Goal: Task Accomplishment & Management: Complete application form

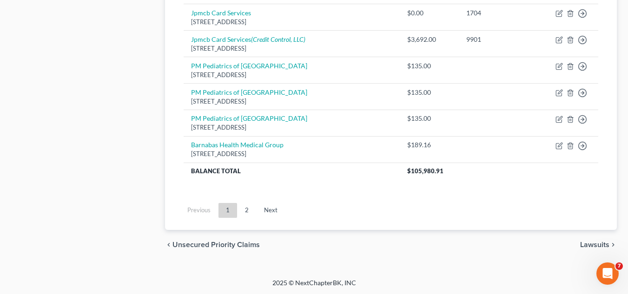
scroll to position [885, 0]
click at [248, 214] on link "2" at bounding box center [247, 209] width 19 height 15
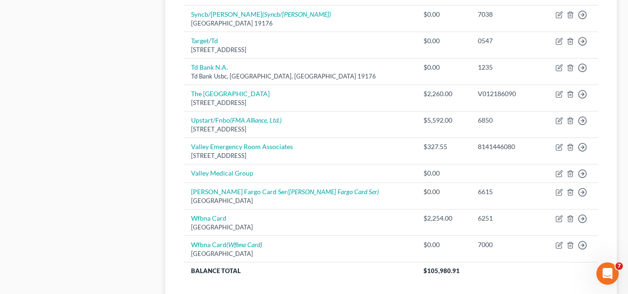
scroll to position [597, 0]
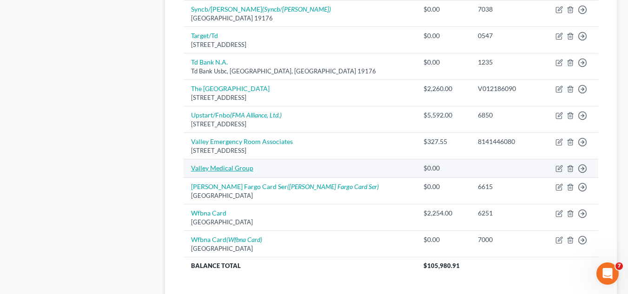
click at [239, 170] on link "Valley Medical Group" at bounding box center [222, 168] width 62 height 8
select select "2"
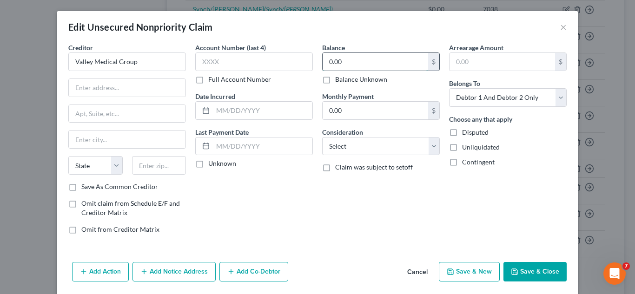
click at [343, 61] on input "0.00" at bounding box center [376, 62] width 106 height 18
type input "173.64"
click at [324, 120] on div "Balance 173.64 $ Balance Unknown Balance Undetermined 173.64 $ Balance Unknown …" at bounding box center [381, 142] width 127 height 199
click at [280, 115] on input "text" at bounding box center [262, 111] width 99 height 18
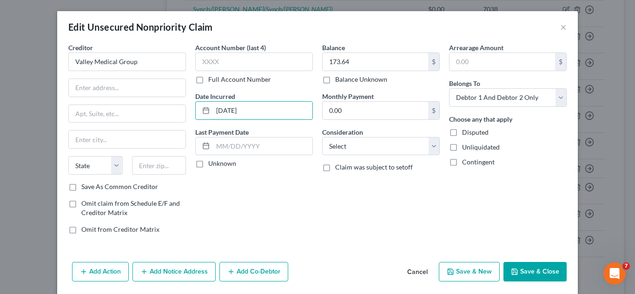
type input "[DATE]"
click at [81, 182] on label "Save As Common Creditor" at bounding box center [119, 186] width 77 height 9
click at [85, 182] on input "Save As Common Creditor" at bounding box center [88, 185] width 6 height 6
click at [521, 276] on button "Save & Close" at bounding box center [535, 272] width 63 height 20
checkbox input "false"
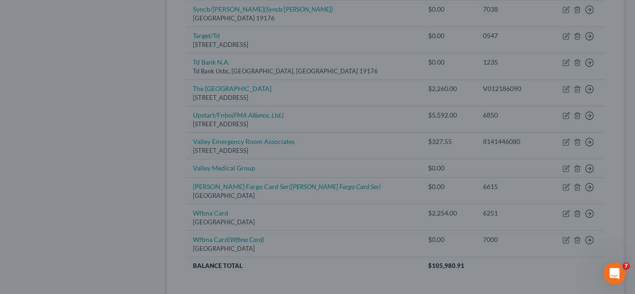
type input "0"
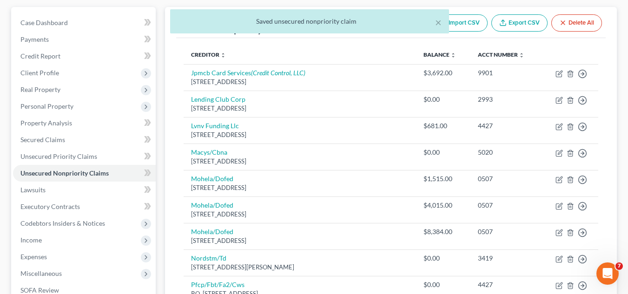
scroll to position [0, 0]
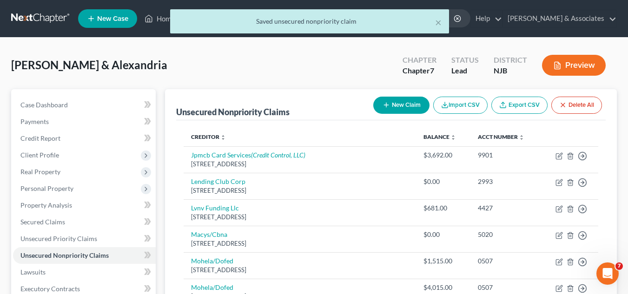
click at [387, 99] on button "New Claim" at bounding box center [401, 105] width 56 height 17
select select "2"
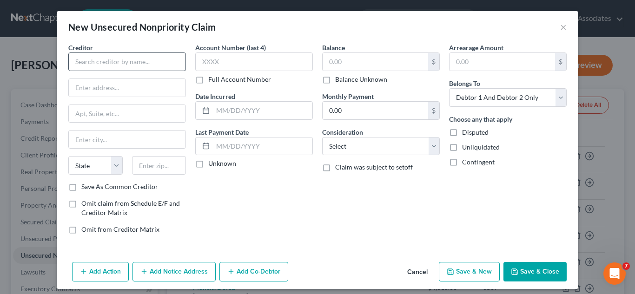
click at [162, 53] on div "Creditor *" at bounding box center [127, 57] width 118 height 28
click at [162, 53] on input "text" at bounding box center [127, 62] width 118 height 19
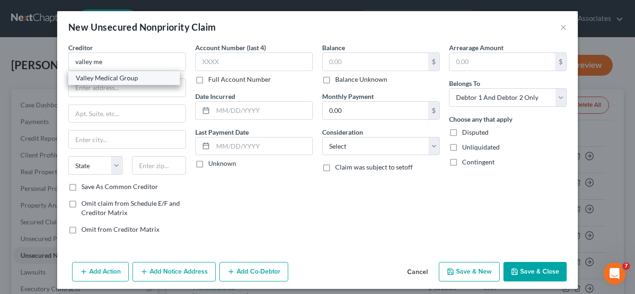
click at [138, 80] on div "Valley Medical Group" at bounding box center [124, 77] width 97 height 9
type input "Valley Medical Group"
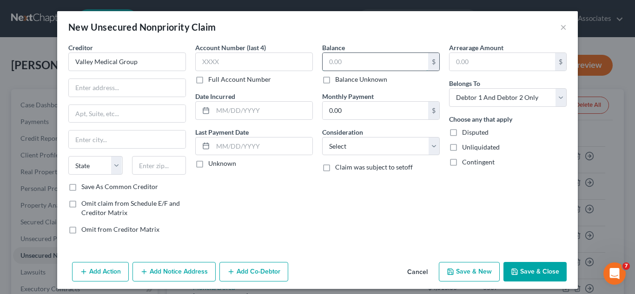
click at [342, 66] on input "text" at bounding box center [376, 62] width 106 height 18
click at [179, 82] on input "text" at bounding box center [127, 88] width 117 height 18
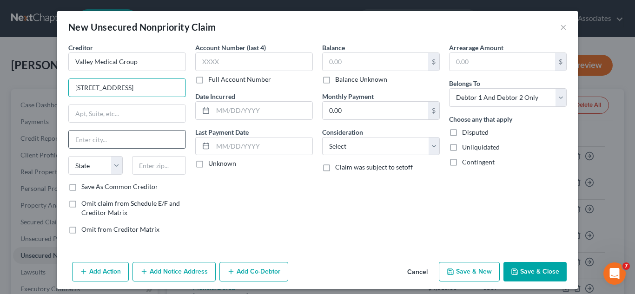
type input "[STREET_ADDRESS]"
click at [135, 146] on input "text" at bounding box center [127, 140] width 117 height 18
type input "Paramus"
select select "33"
type input "07652"
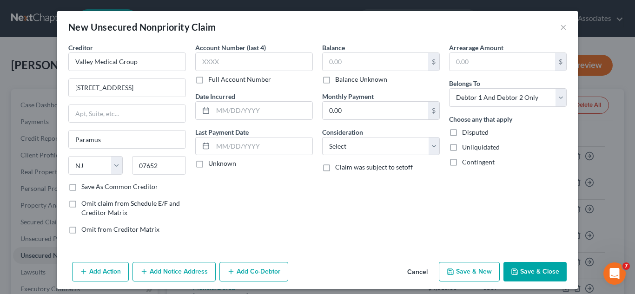
click at [81, 186] on label "Save As Common Creditor" at bounding box center [119, 186] width 77 height 9
click at [85, 186] on input "Save As Common Creditor" at bounding box center [88, 185] width 6 height 6
checkbox input "true"
click at [256, 113] on input "text" at bounding box center [262, 111] width 99 height 18
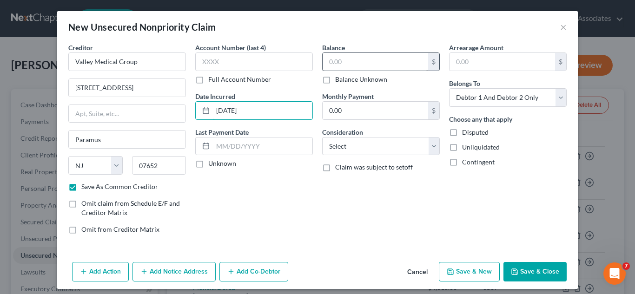
type input "[DATE]"
click at [368, 67] on input "text" at bounding box center [376, 62] width 106 height 18
type input "347"
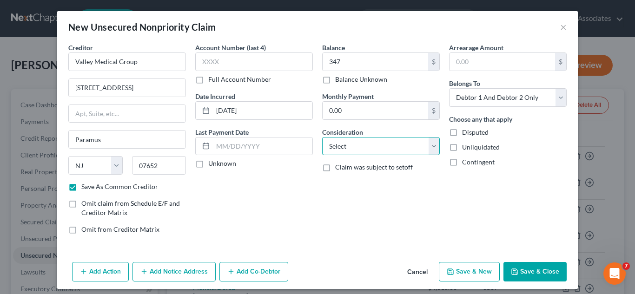
click at [397, 152] on select "Select Cable / Satellite Services Collection Agency Credit Card Debt Debt Couns…" at bounding box center [381, 146] width 118 height 19
select select "9"
click at [322, 137] on select "Select Cable / Satellite Services Collection Agency Credit Card Debt Debt Couns…" at bounding box center [381, 146] width 118 height 19
click at [542, 271] on button "Save & Close" at bounding box center [535, 272] width 63 height 20
checkbox input "false"
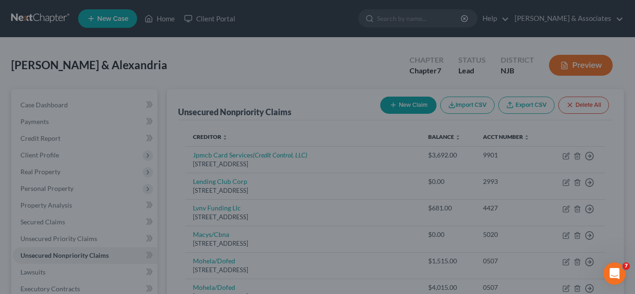
type input "347.00"
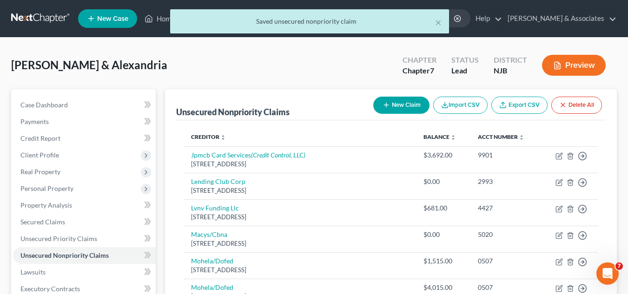
click at [406, 109] on button "New Claim" at bounding box center [401, 105] width 56 height 17
select select "2"
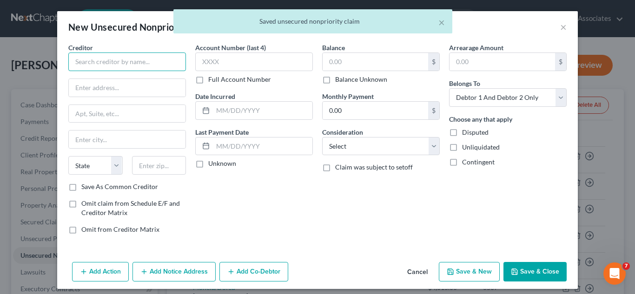
type input "C"
click at [173, 59] on input "C" at bounding box center [127, 62] width 118 height 19
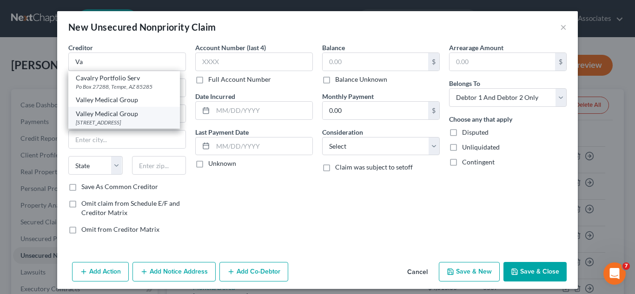
click at [112, 126] on div "[STREET_ADDRESS]" at bounding box center [124, 123] width 97 height 8
type input "Valley Medical Group"
type input "[STREET_ADDRESS]"
type input "Paramus"
select select "33"
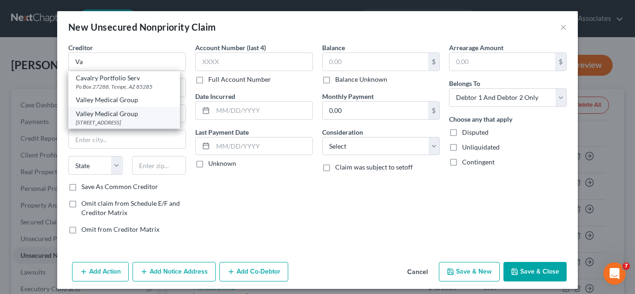
type input "07652"
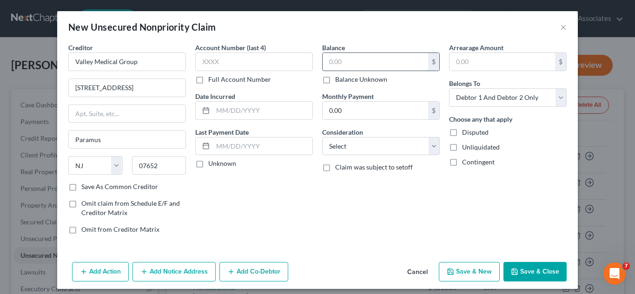
click at [343, 65] on input "text" at bounding box center [376, 62] width 106 height 18
type input "108.67"
click at [280, 119] on input "text" at bounding box center [262, 111] width 99 height 18
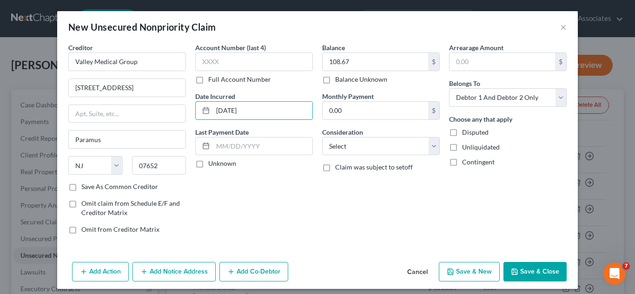
type input "[DATE]"
click at [532, 272] on button "Save & Close" at bounding box center [535, 272] width 63 height 20
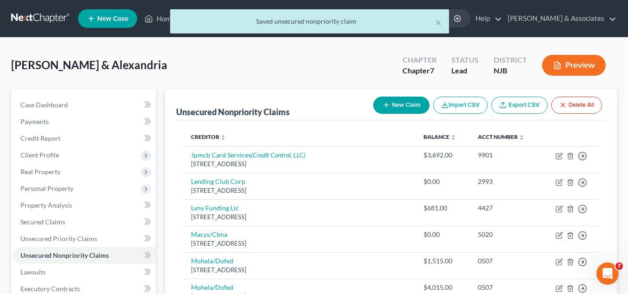
click at [416, 95] on div "New Claim Import CSV Export CSV Delete All" at bounding box center [488, 105] width 236 height 25
click at [414, 100] on button "New Claim" at bounding box center [401, 105] width 56 height 17
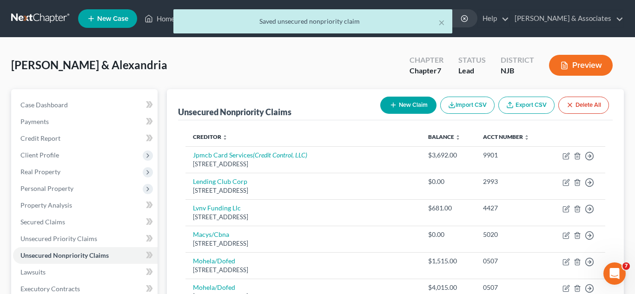
select select "2"
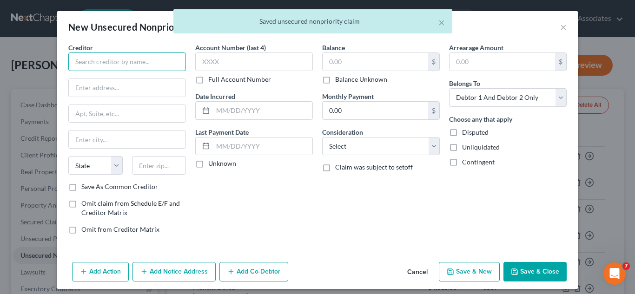
click at [168, 57] on input "text" at bounding box center [127, 62] width 118 height 19
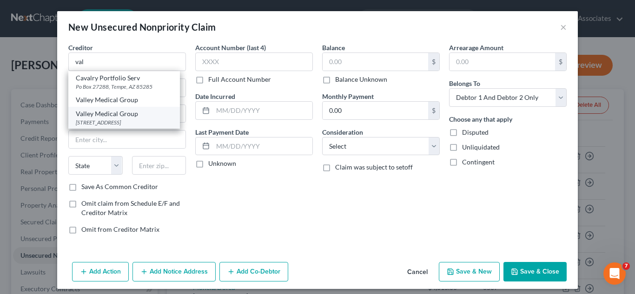
click at [115, 116] on div "Valley Medical Group" at bounding box center [124, 113] width 97 height 9
type input "Valley Medical Group"
type input "[STREET_ADDRESS]"
type input "Paramus"
select select "33"
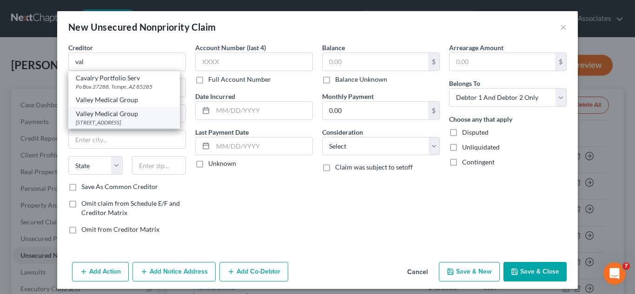
type input "07652"
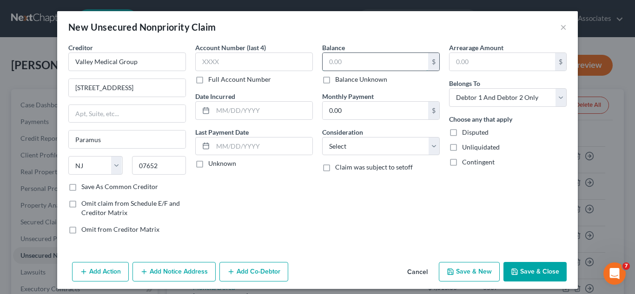
click at [328, 61] on input "text" at bounding box center [376, 62] width 106 height 18
type input "101.13"
click at [279, 108] on input "text" at bounding box center [262, 111] width 99 height 18
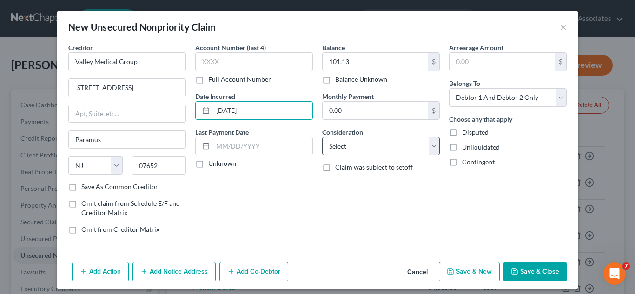
type input "[DATE]"
click at [380, 144] on select "Select Cable / Satellite Services Collection Agency Credit Card Debt Debt Couns…" at bounding box center [381, 146] width 118 height 19
select select "9"
click at [322, 137] on select "Select Cable / Satellite Services Collection Agency Credit Card Debt Debt Couns…" at bounding box center [381, 146] width 118 height 19
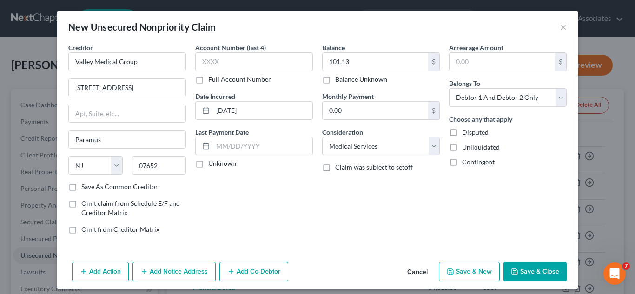
click at [523, 271] on button "Save & Close" at bounding box center [535, 272] width 63 height 20
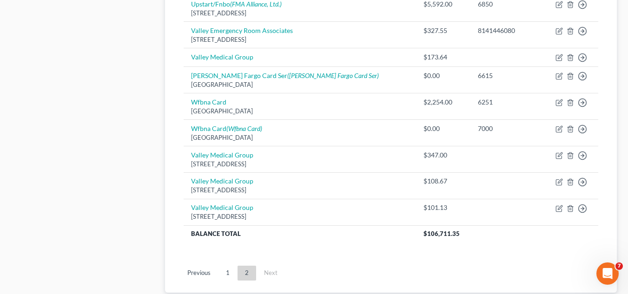
scroll to position [709, 0]
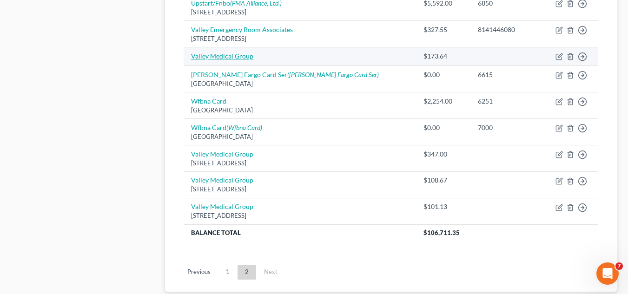
click at [231, 59] on link "Valley Medical Group" at bounding box center [222, 56] width 62 height 8
select select "2"
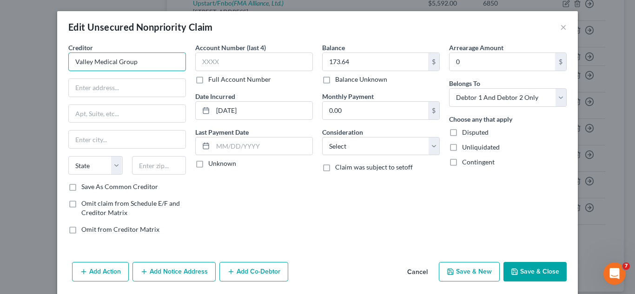
click at [153, 55] on input "Valley Medical Group" at bounding box center [127, 62] width 118 height 19
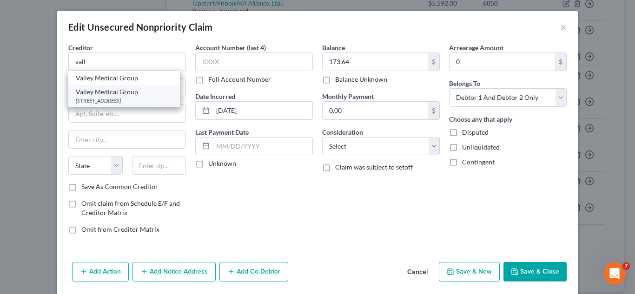
click at [129, 91] on div "Valley Medical Group" at bounding box center [124, 91] width 97 height 9
type input "Valley Medical Group"
type input "[STREET_ADDRESS]"
type input "Paramus"
select select "33"
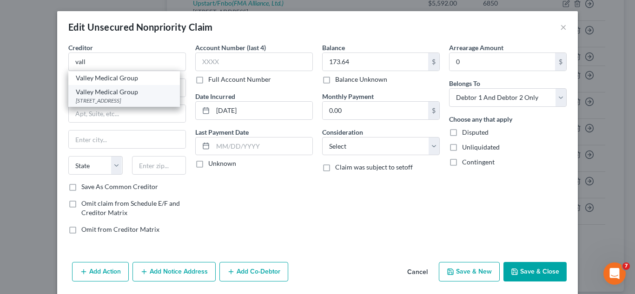
type input "07652"
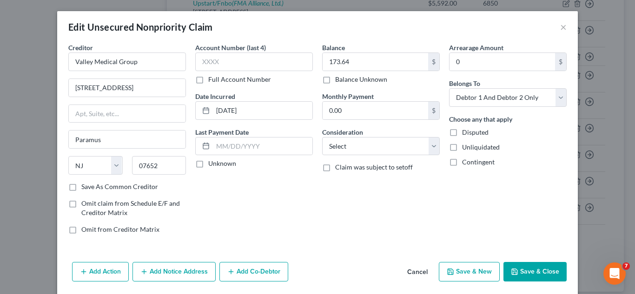
click at [521, 276] on button "Save & Close" at bounding box center [535, 272] width 63 height 20
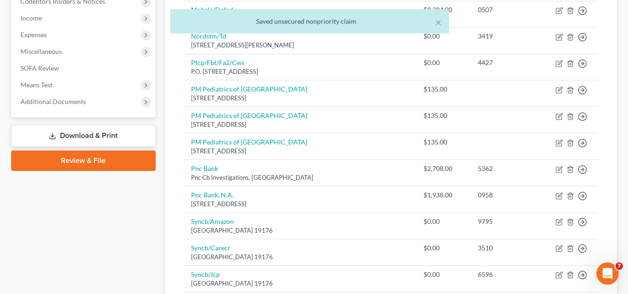
scroll to position [316, 0]
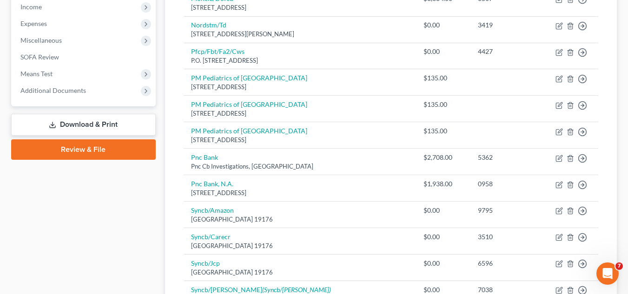
click at [111, 128] on link "Download & Print" at bounding box center [83, 125] width 145 height 22
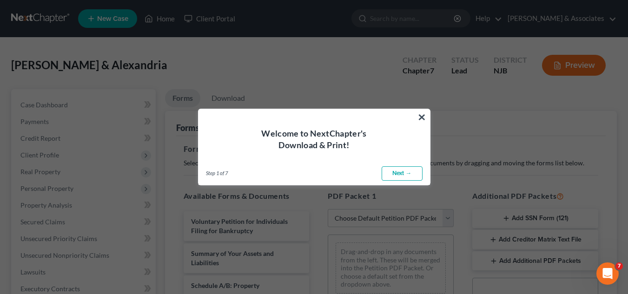
click at [391, 171] on link "Next →" at bounding box center [402, 173] width 41 height 15
select select "0"
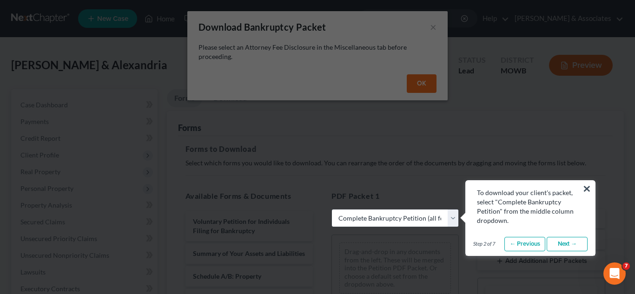
click at [572, 241] on link "Next →" at bounding box center [567, 244] width 41 height 15
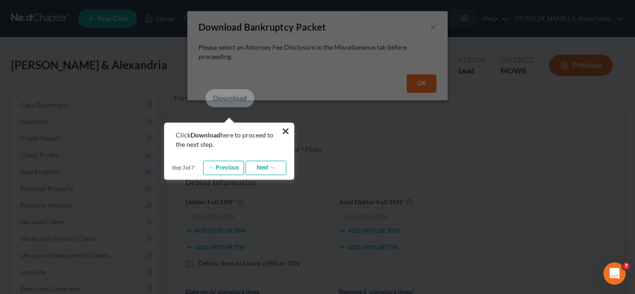
click at [269, 175] on link "Next →" at bounding box center [265, 168] width 41 height 15
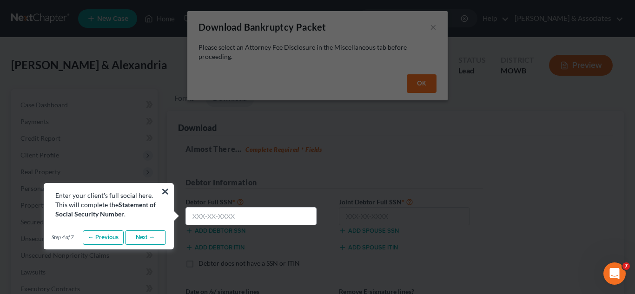
click at [152, 237] on link "Next →" at bounding box center [145, 238] width 41 height 15
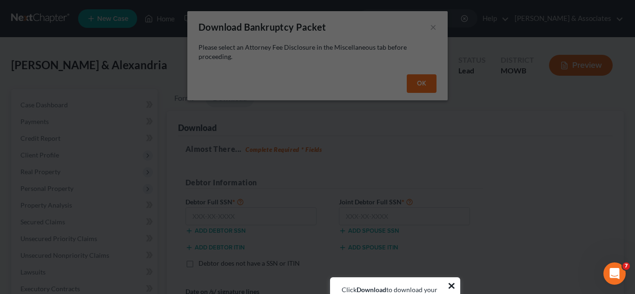
click at [453, 285] on button "×" at bounding box center [451, 286] width 9 height 15
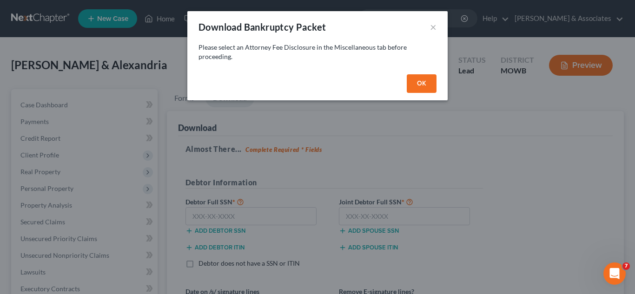
click at [423, 89] on button "OK" at bounding box center [422, 83] width 30 height 19
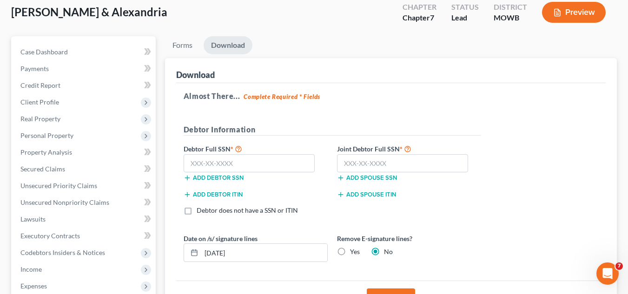
scroll to position [74, 0]
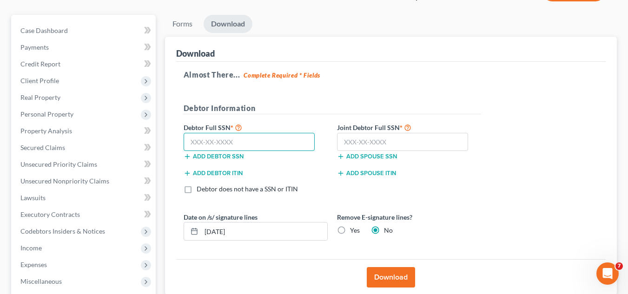
click at [261, 150] on input "text" at bounding box center [250, 142] width 132 height 19
click at [292, 142] on input "text" at bounding box center [250, 142] width 132 height 19
type input "138-11-2485"
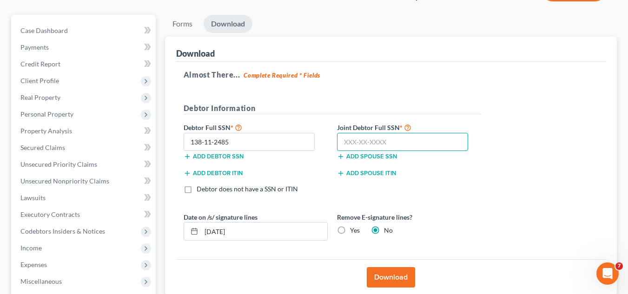
click at [339, 144] on input "text" at bounding box center [403, 142] width 132 height 19
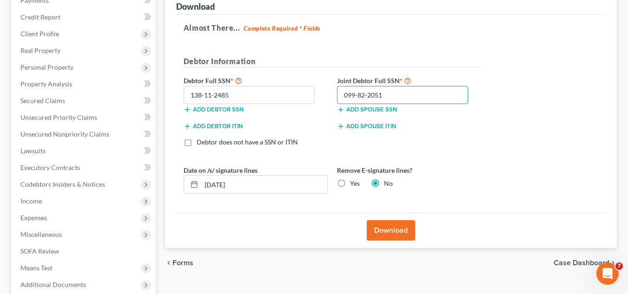
scroll to position [126, 0]
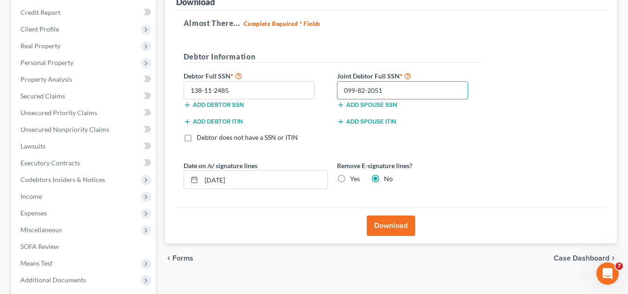
type input "099-82-2051"
click at [372, 232] on button "Download" at bounding box center [391, 226] width 48 height 20
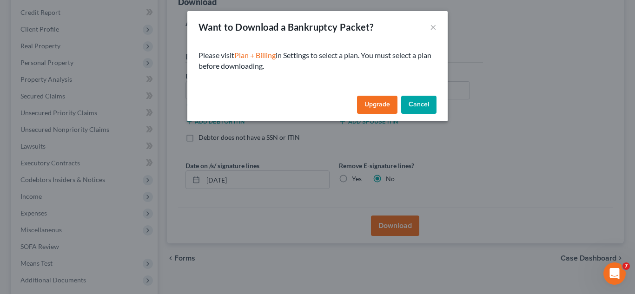
click at [416, 105] on button "Cancel" at bounding box center [418, 105] width 35 height 19
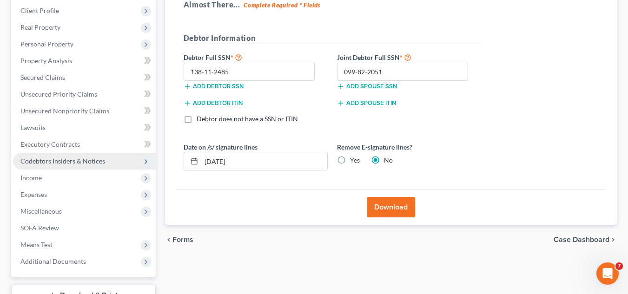
scroll to position [217, 0]
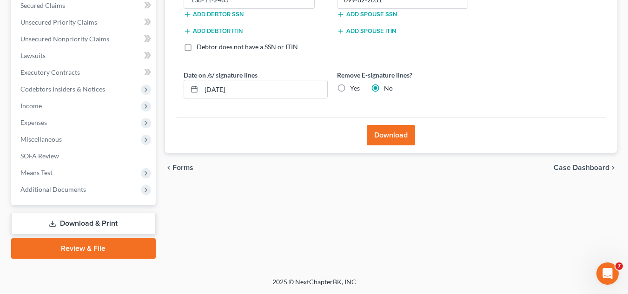
click at [83, 245] on link "Review & File" at bounding box center [83, 249] width 145 height 20
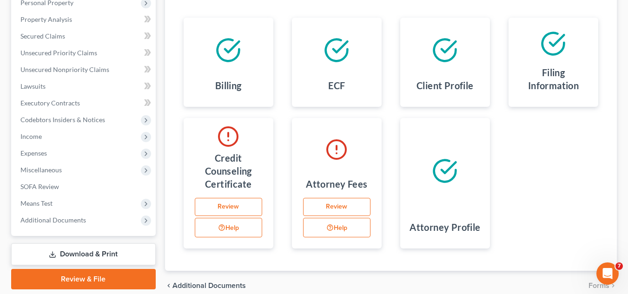
scroll to position [205, 0]
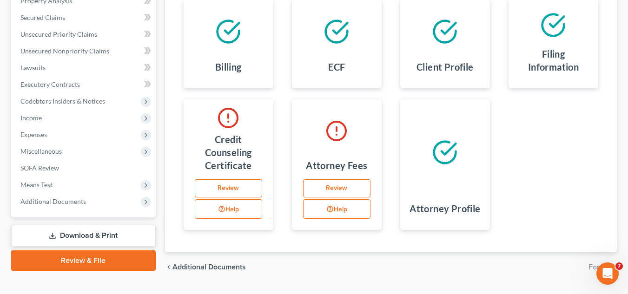
click at [245, 192] on link "Review" at bounding box center [228, 188] width 67 height 19
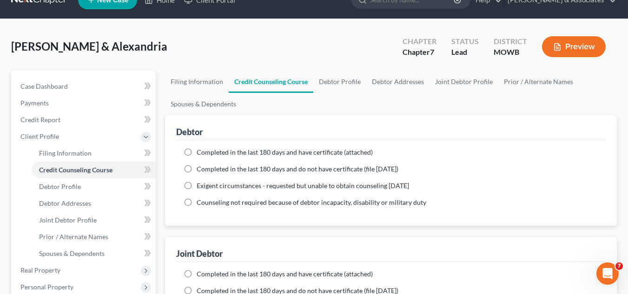
scroll to position [56, 0]
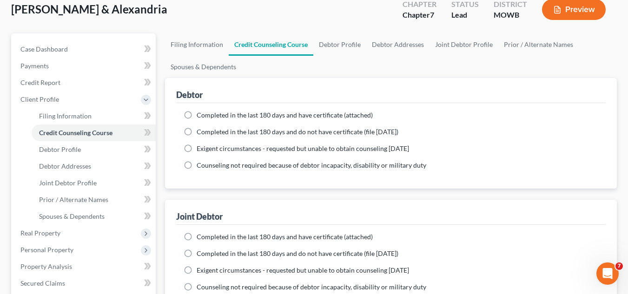
click at [197, 112] on span "Completed in the last 180 days and have certificate (attached)" at bounding box center [285, 115] width 176 height 8
click at [200, 112] on input "Completed in the last 180 days and have certificate (attached)" at bounding box center [203, 114] width 6 height 6
radio input "true"
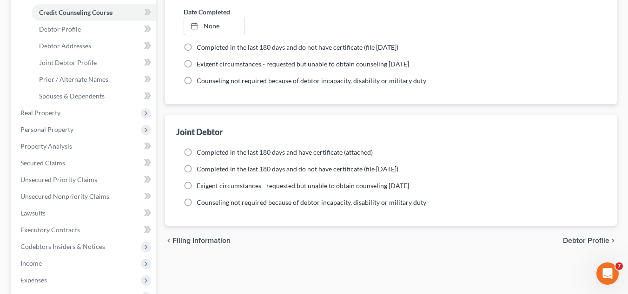
scroll to position [223, 0]
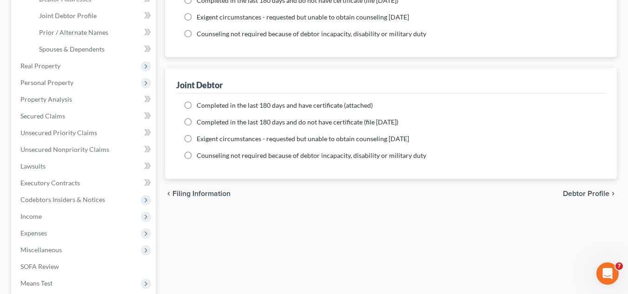
click at [196, 112] on ng-include "Completed in the last 180 days and have certificate (attached) Date Completed N…" at bounding box center [391, 131] width 415 height 60
click at [197, 106] on label "Completed in the last 180 days and have certificate (attached)" at bounding box center [285, 105] width 176 height 9
click at [200, 106] on input "Completed in the last 180 days and have certificate (attached)" at bounding box center [203, 104] width 6 height 6
radio input "true"
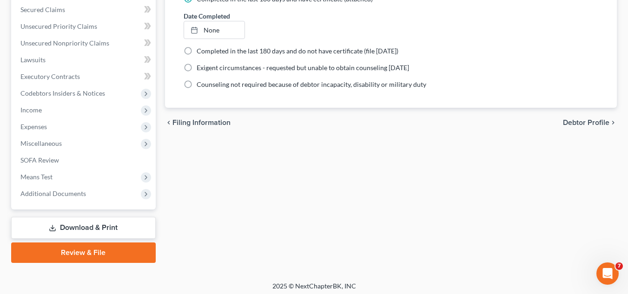
scroll to position [334, 0]
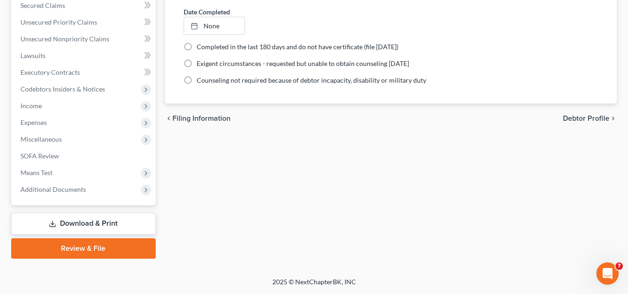
click at [101, 221] on link "Download & Print" at bounding box center [83, 224] width 145 height 22
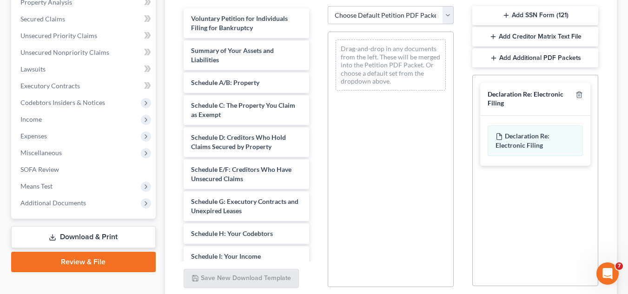
scroll to position [205, 0]
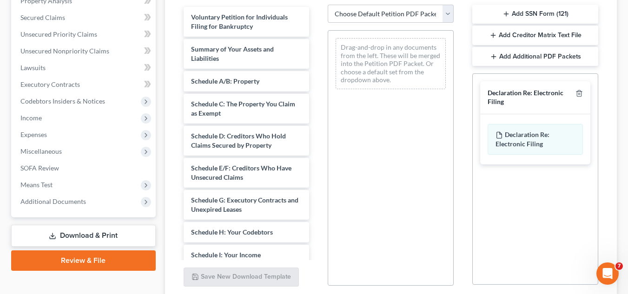
click at [103, 254] on link "Review & File" at bounding box center [83, 261] width 145 height 20
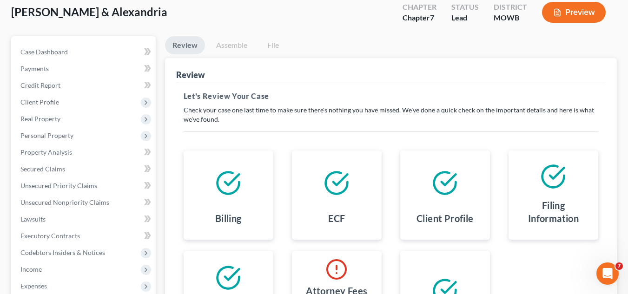
scroll to position [205, 0]
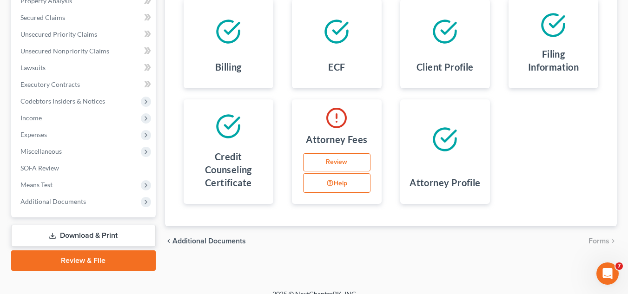
click at [361, 170] on link "Review" at bounding box center [336, 162] width 67 height 19
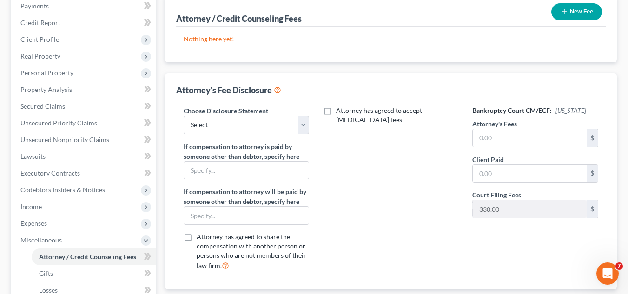
scroll to position [130, 0]
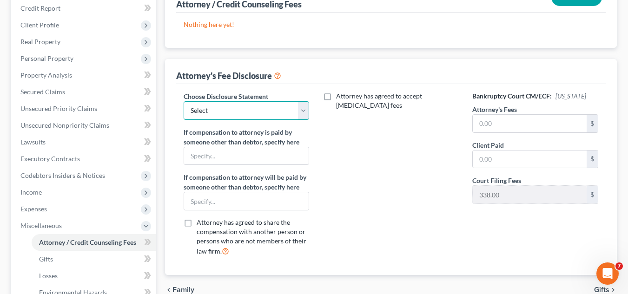
click at [303, 108] on select "Select Disclosure" at bounding box center [247, 110] width 126 height 19
select select "0"
click at [184, 101] on select "Select Disclosure" at bounding box center [247, 110] width 126 height 19
click at [406, 136] on div "Attorney has agreed to accept [MEDICAL_DATA] fees" at bounding box center [390, 178] width 145 height 172
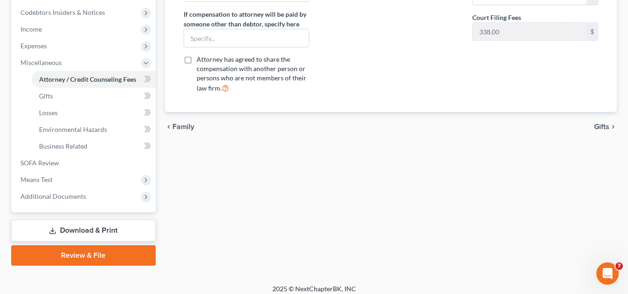
scroll to position [300, 0]
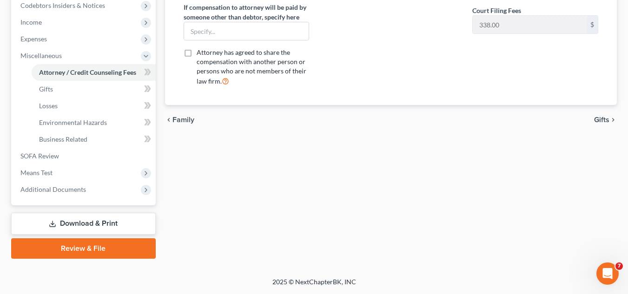
click at [144, 246] on link "Review & File" at bounding box center [83, 249] width 145 height 20
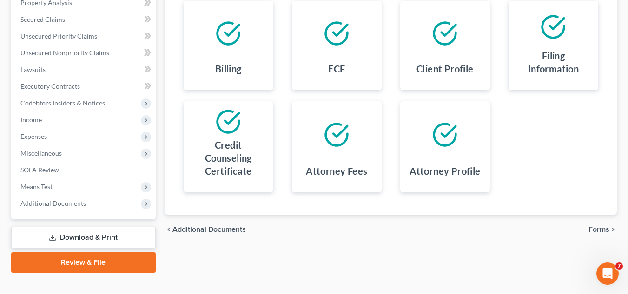
scroll to position [205, 0]
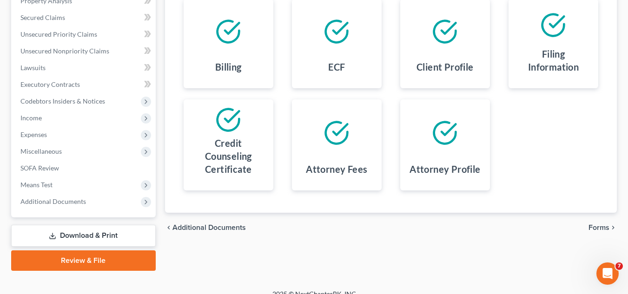
click at [613, 228] on icon "chevron_right" at bounding box center [613, 227] width 7 height 7
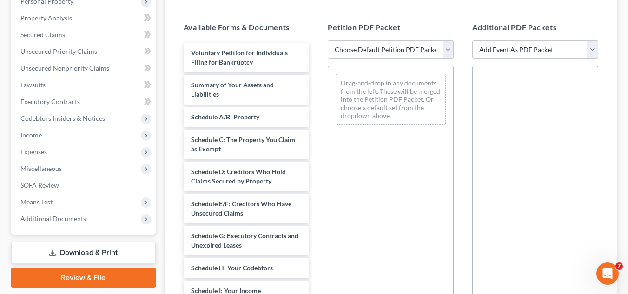
scroll to position [186, 0]
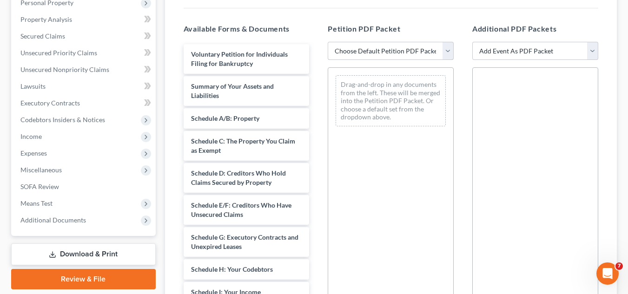
click at [439, 48] on select "Choose Default Petition PDF Packet Complete Bankruptcy Petition (all forms and …" at bounding box center [391, 51] width 126 height 19
select select "0"
click at [328, 42] on select "Choose Default Petition PDF Packet Complete Bankruptcy Petition (all forms and …" at bounding box center [391, 51] width 126 height 19
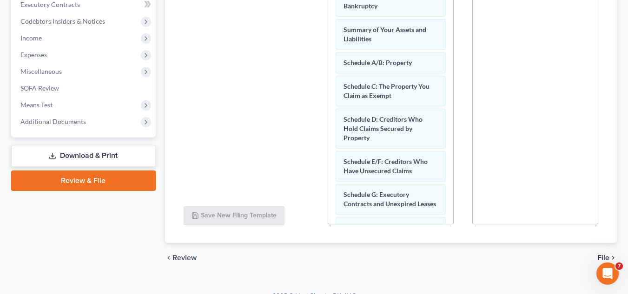
scroll to position [285, 0]
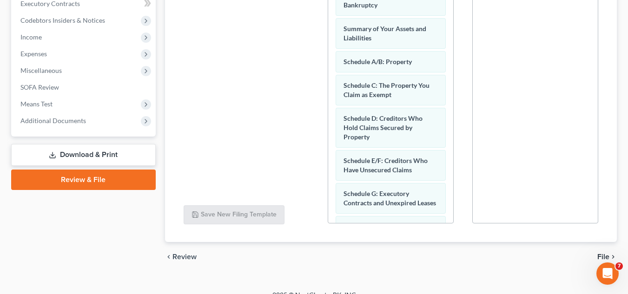
click at [104, 151] on link "Download & Print" at bounding box center [83, 155] width 145 height 22
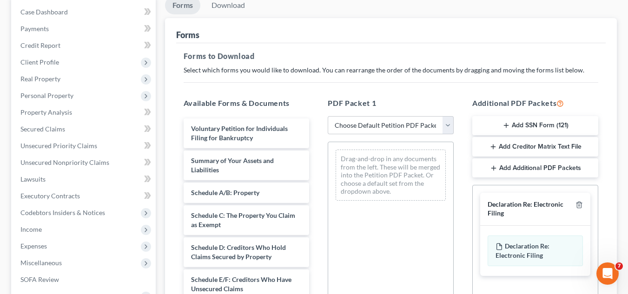
scroll to position [112, 0]
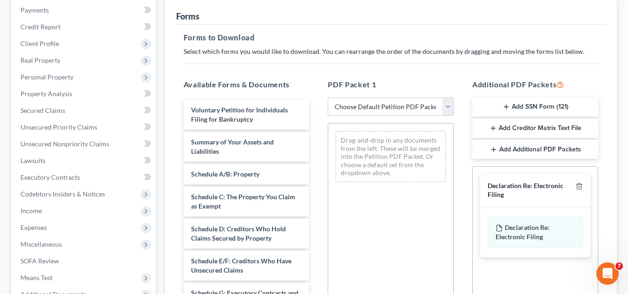
click at [434, 113] on select "Choose Default Petition PDF Packet Complete Bankruptcy Petition (all forms and …" at bounding box center [391, 107] width 126 height 19
select select "0"
click at [328, 98] on select "Choose Default Petition PDF Packet Complete Bankruptcy Petition (all forms and …" at bounding box center [391, 107] width 126 height 19
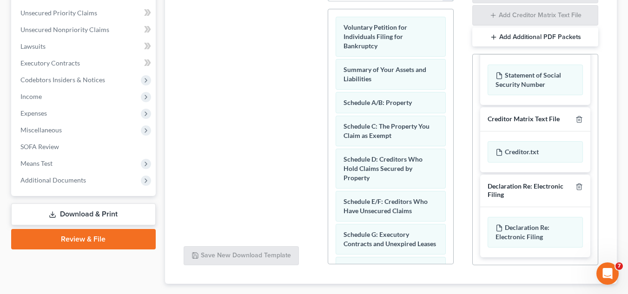
scroll to position [281, 0]
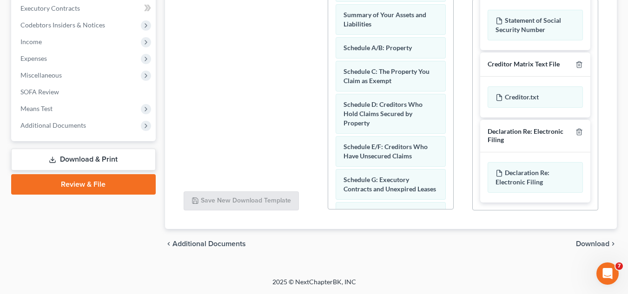
click at [605, 244] on span "Download" at bounding box center [592, 243] width 33 height 7
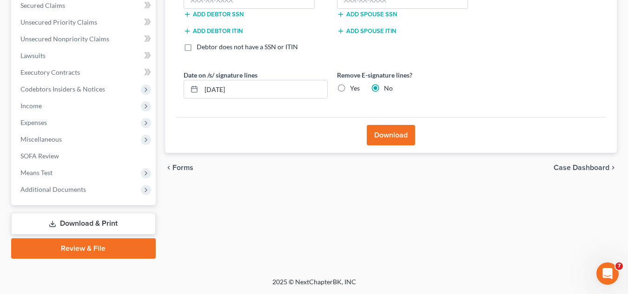
click at [487, 145] on div "Download" at bounding box center [391, 135] width 430 height 36
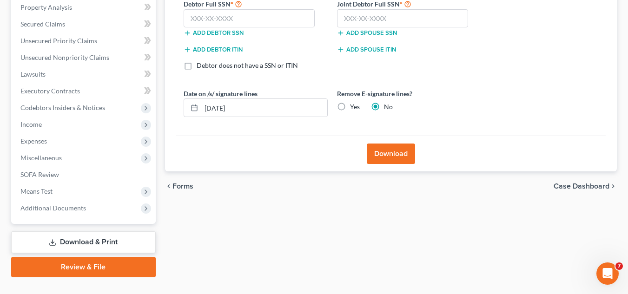
scroll to position [124, 0]
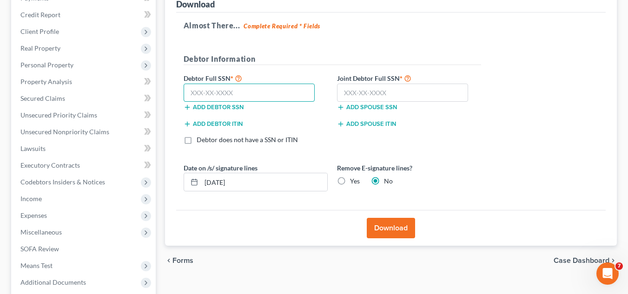
click at [285, 97] on input "text" at bounding box center [250, 93] width 132 height 19
type input "138-11-2485"
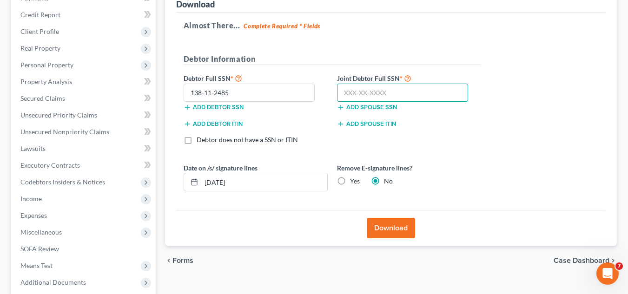
click at [345, 91] on input "text" at bounding box center [403, 93] width 132 height 19
type input "099-82-2051"
click at [400, 225] on button "Download" at bounding box center [391, 228] width 48 height 20
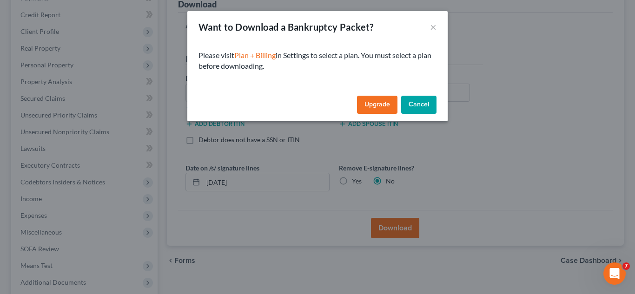
click at [413, 112] on button "Cancel" at bounding box center [418, 105] width 35 height 19
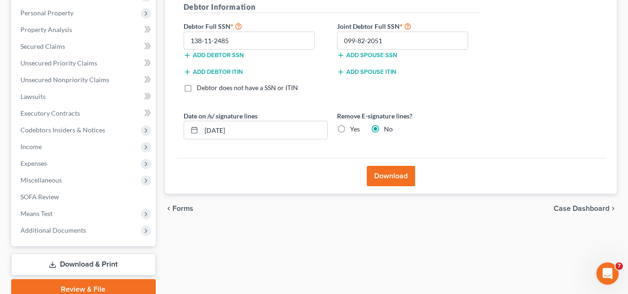
scroll to position [217, 0]
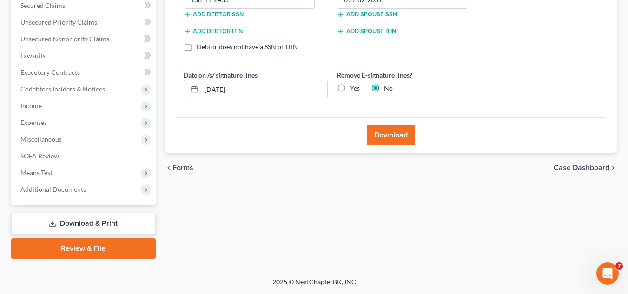
click at [83, 257] on link "Review & File" at bounding box center [83, 249] width 145 height 20
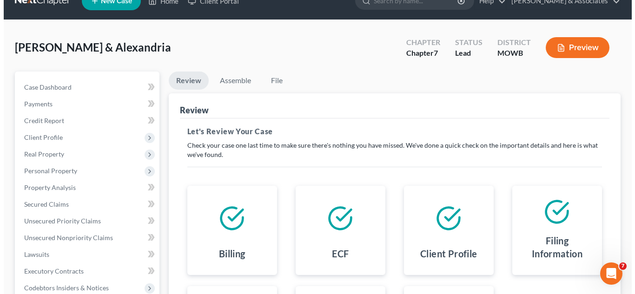
scroll to position [19, 0]
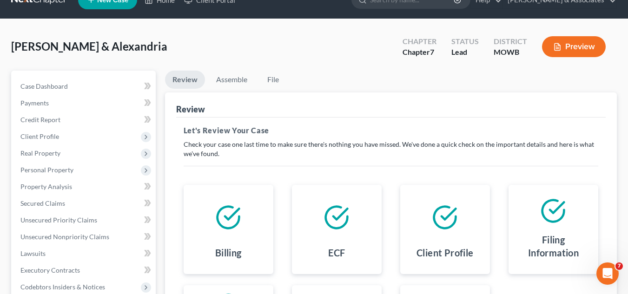
click at [571, 51] on button "Preview" at bounding box center [574, 46] width 64 height 21
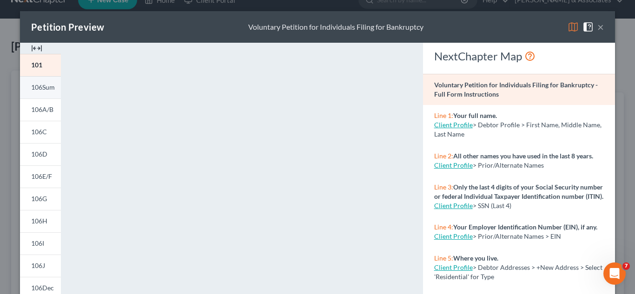
click at [49, 89] on span "106Sum" at bounding box center [43, 87] width 24 height 8
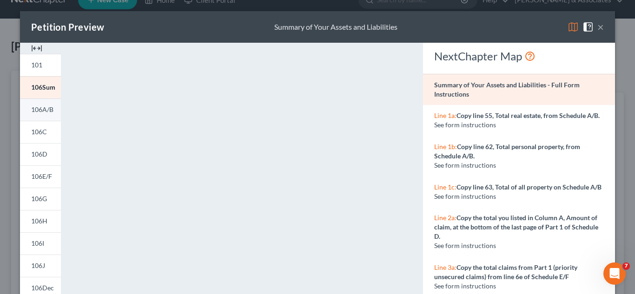
click at [33, 110] on span "106A/B" at bounding box center [42, 110] width 22 height 8
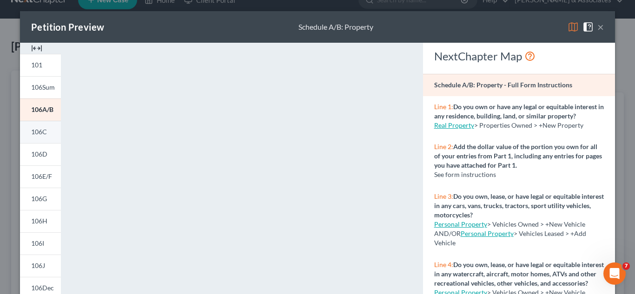
click at [44, 132] on link "106C" at bounding box center [40, 132] width 41 height 22
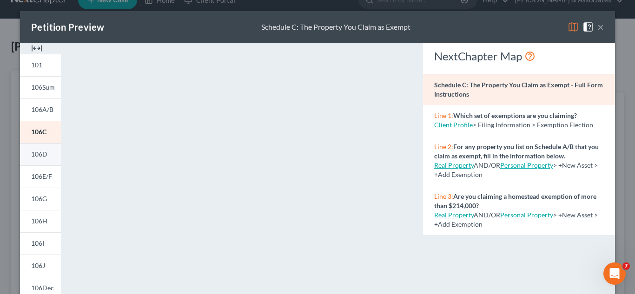
click at [32, 159] on link "106D" at bounding box center [40, 154] width 41 height 22
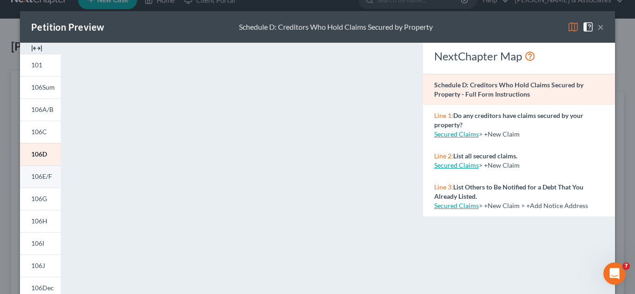
click at [41, 177] on span "106E/F" at bounding box center [41, 176] width 21 height 8
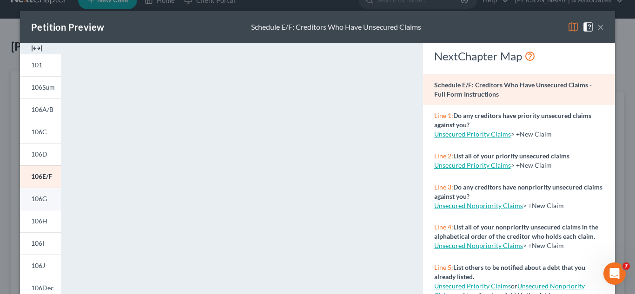
click at [40, 207] on link "106G" at bounding box center [40, 199] width 41 height 22
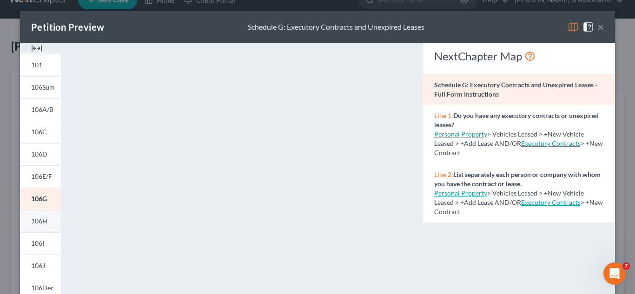
click at [37, 225] on span "106H" at bounding box center [39, 221] width 16 height 8
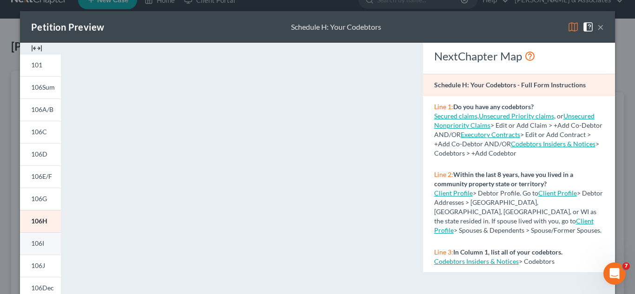
click at [35, 245] on span "106I" at bounding box center [37, 243] width 13 height 8
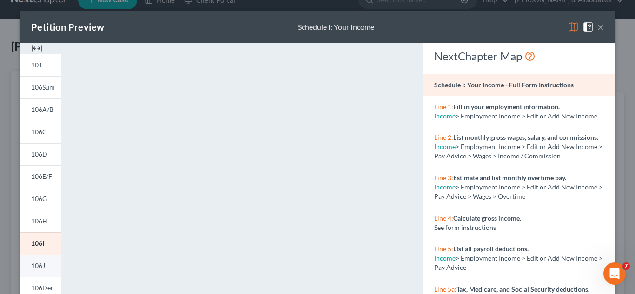
click at [33, 267] on span "106J" at bounding box center [38, 266] width 14 height 8
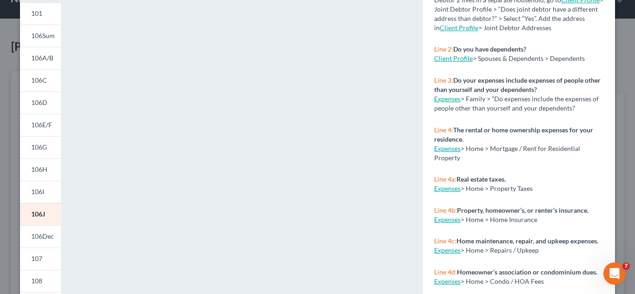
scroll to position [53, 0]
click at [41, 239] on span "106Dec" at bounding box center [42, 236] width 23 height 8
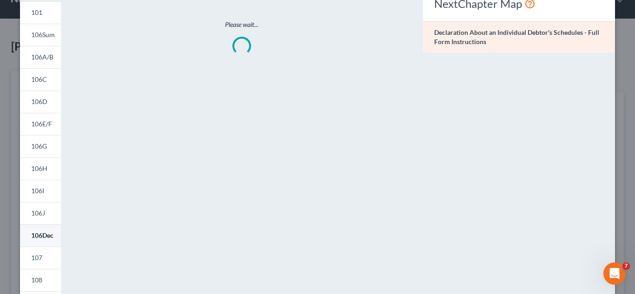
scroll to position [0, 0]
click at [39, 254] on span "107" at bounding box center [36, 258] width 11 height 8
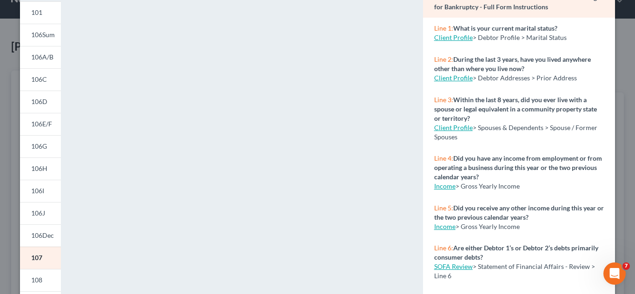
scroll to position [63, 0]
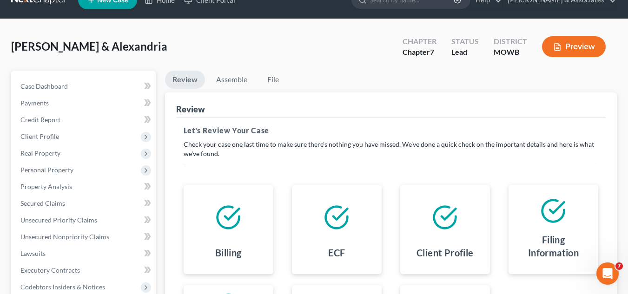
drag, startPoint x: 630, startPoint y: 117, endPoint x: 630, endPoint y: 135, distance: 18.1
click at [563, 56] on button "Preview" at bounding box center [574, 46] width 64 height 21
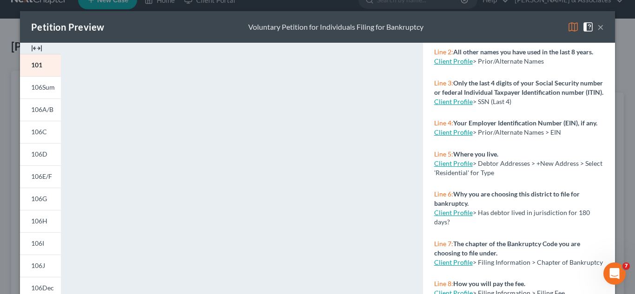
scroll to position [108, 0]
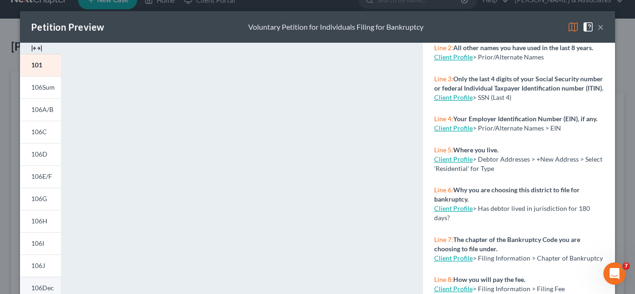
click at [36, 284] on span "106Dec" at bounding box center [42, 288] width 23 height 8
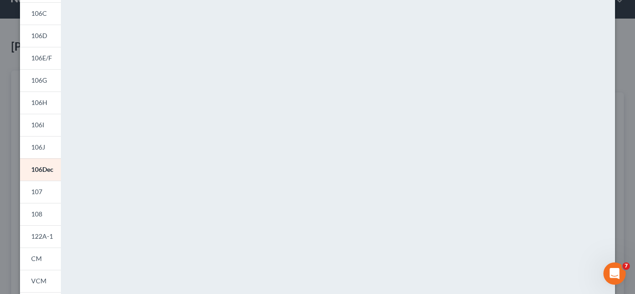
scroll to position [119, 0]
click at [31, 222] on link "108" at bounding box center [40, 213] width 41 height 22
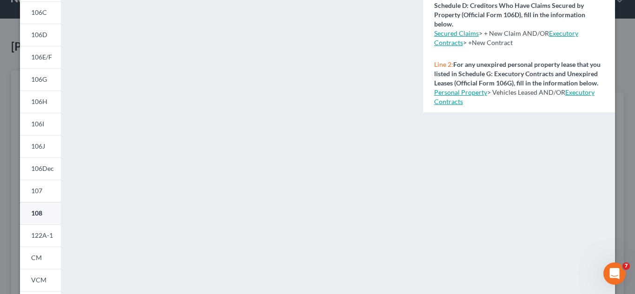
click at [36, 218] on link "108" at bounding box center [40, 213] width 41 height 22
click at [38, 190] on span "107" at bounding box center [36, 191] width 11 height 8
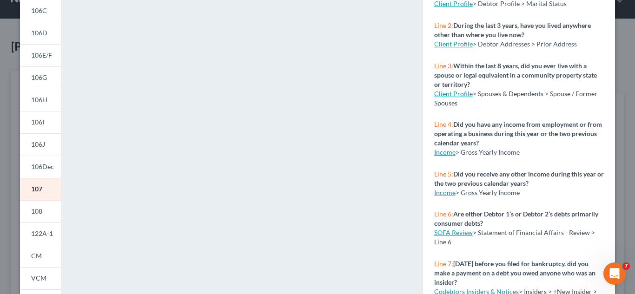
scroll to position [122, 0]
click at [44, 215] on link "108" at bounding box center [40, 210] width 41 height 22
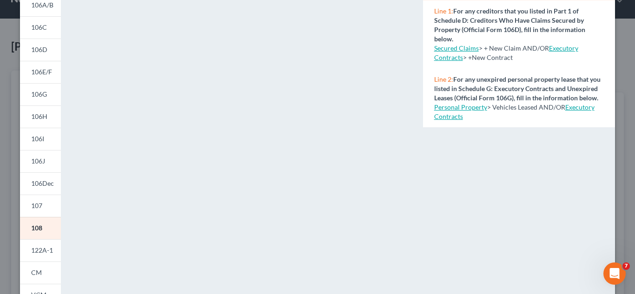
scroll to position [171, 0]
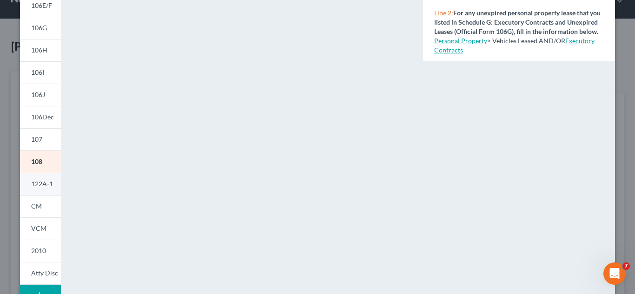
click at [39, 187] on span "122A-1" at bounding box center [42, 184] width 22 height 8
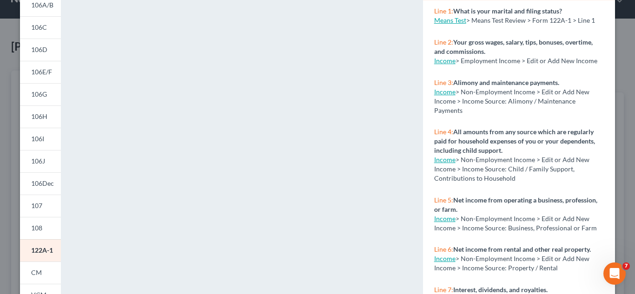
scroll to position [48, 0]
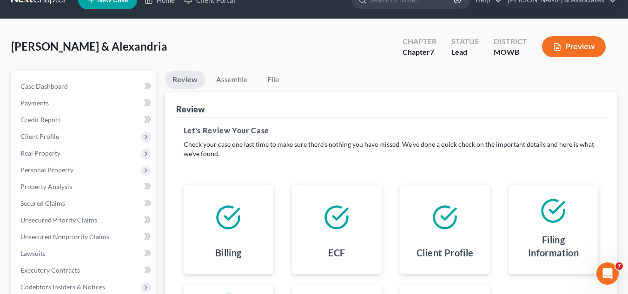
drag, startPoint x: 629, startPoint y: 137, endPoint x: 634, endPoint y: 199, distance: 63.0
click at [577, 51] on button "Preview" at bounding box center [574, 46] width 64 height 21
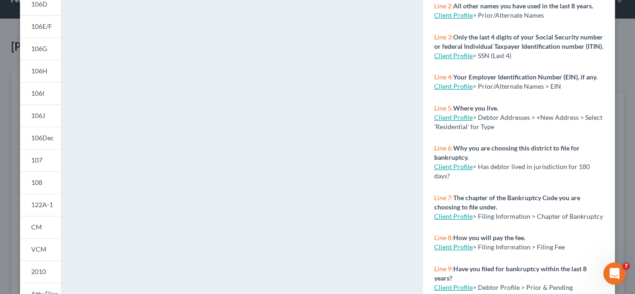
scroll to position [155, 0]
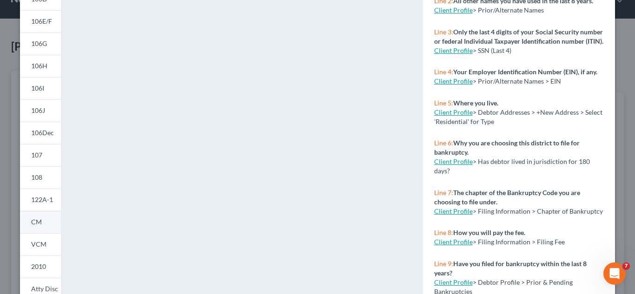
click at [31, 223] on span "CM" at bounding box center [36, 222] width 11 height 8
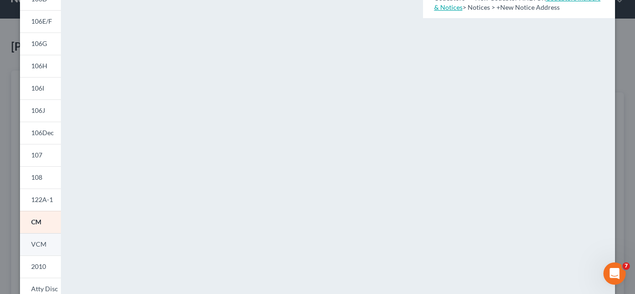
click at [45, 243] on link "VCM" at bounding box center [40, 244] width 41 height 22
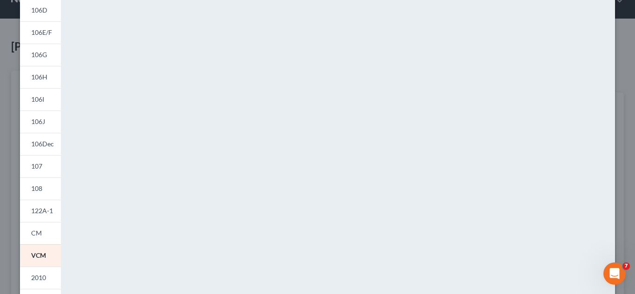
scroll to position [158, 0]
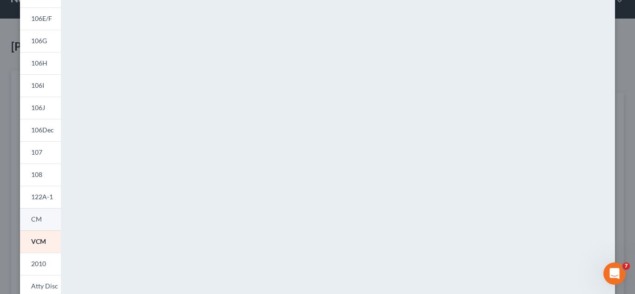
click at [34, 226] on link "CM" at bounding box center [40, 219] width 41 height 22
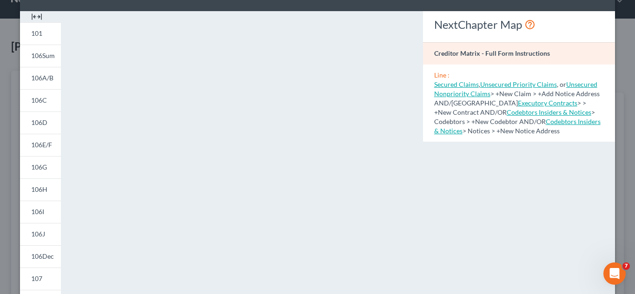
scroll to position [64, 0]
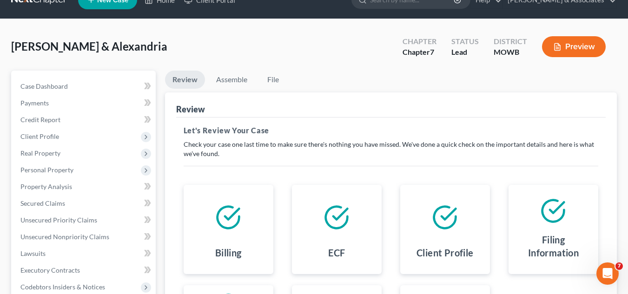
drag, startPoint x: 630, startPoint y: 150, endPoint x: 641, endPoint y: 196, distance: 46.9
click at [581, 48] on button "Preview" at bounding box center [574, 46] width 64 height 21
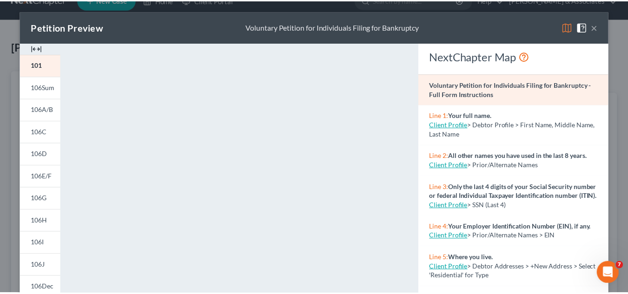
scroll to position [67, 0]
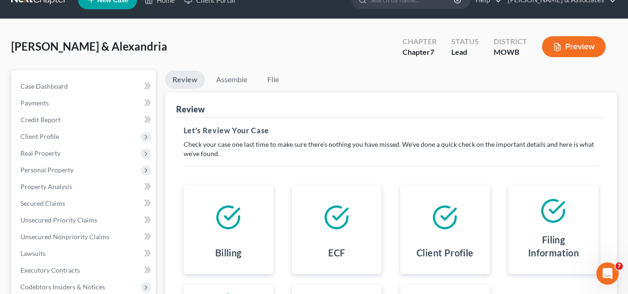
drag, startPoint x: 630, startPoint y: 57, endPoint x: 643, endPoint y: 145, distance: 89.0
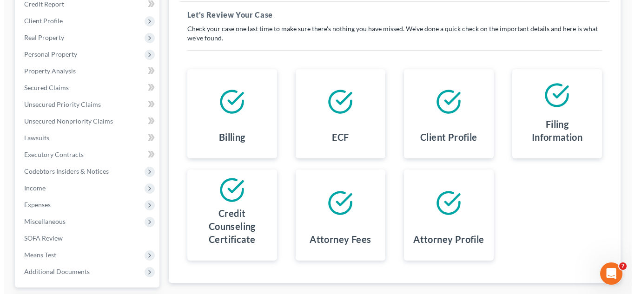
scroll to position [7, 0]
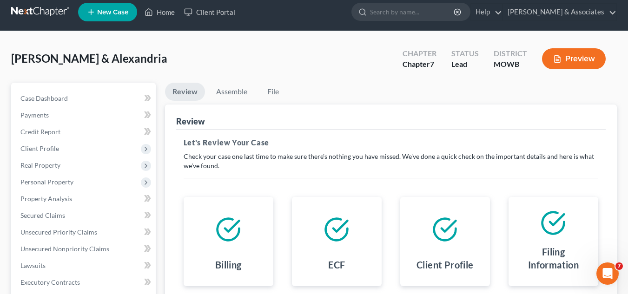
click at [590, 61] on button "Preview" at bounding box center [574, 58] width 64 height 21
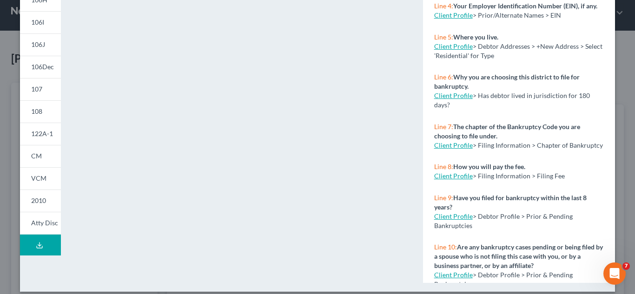
scroll to position [222, 0]
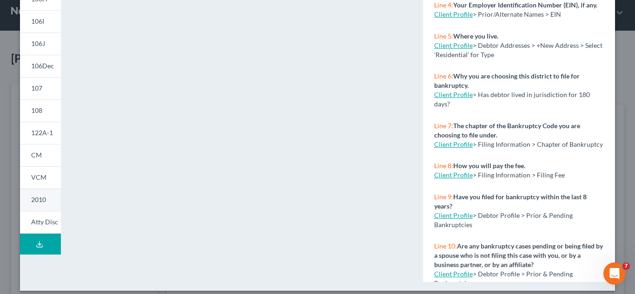
click at [45, 202] on link "2010" at bounding box center [40, 200] width 41 height 22
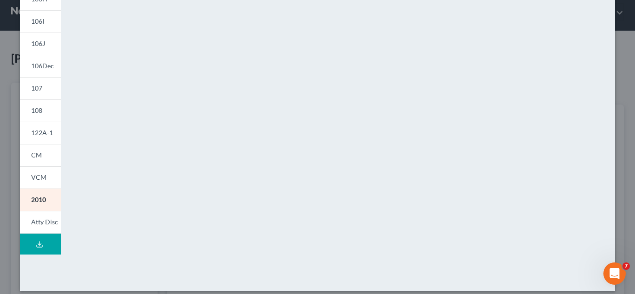
scroll to position [140, 0]
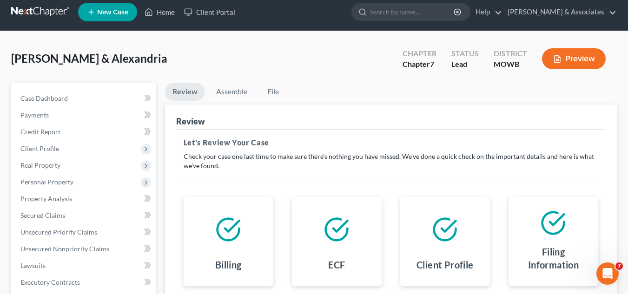
drag, startPoint x: 629, startPoint y: 146, endPoint x: 638, endPoint y: 104, distance: 42.8
click at [581, 53] on button "Preview" at bounding box center [574, 58] width 64 height 21
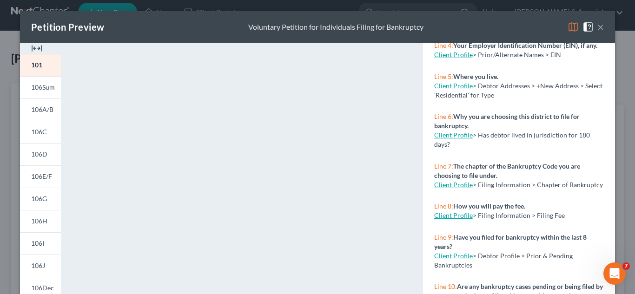
scroll to position [0, 0]
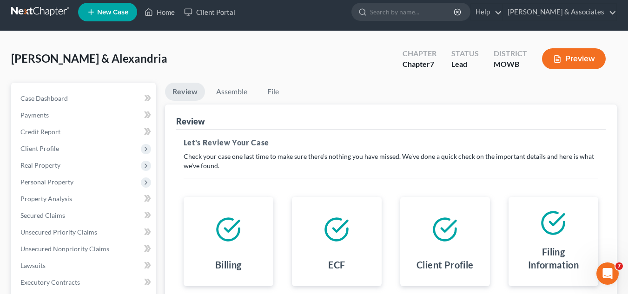
drag, startPoint x: 629, startPoint y: 128, endPoint x: 645, endPoint y: 225, distance: 98.5
click at [571, 60] on button "Preview" at bounding box center [574, 58] width 64 height 21
drag, startPoint x: 629, startPoint y: 74, endPoint x: 634, endPoint y: 147, distance: 73.6
click at [578, 57] on button "Preview" at bounding box center [574, 58] width 64 height 21
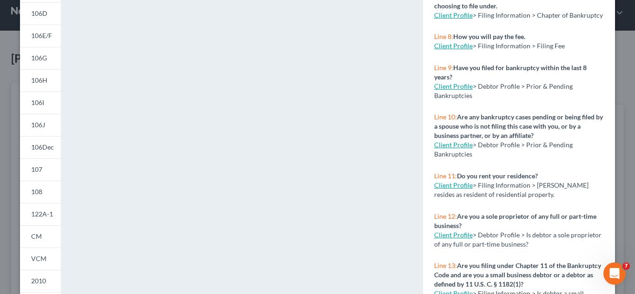
scroll to position [146, 0]
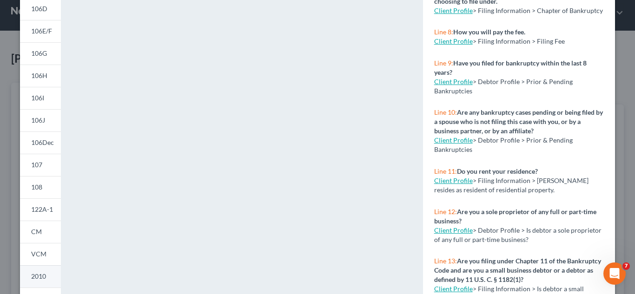
click at [38, 273] on span "2010" at bounding box center [38, 276] width 15 height 8
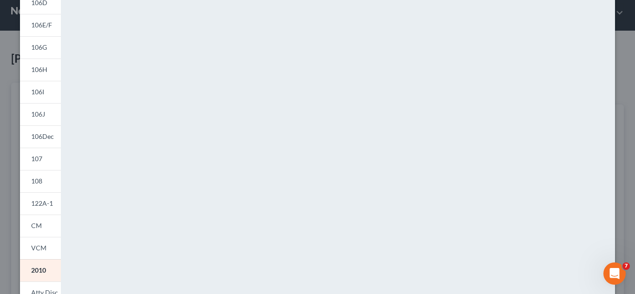
scroll to position [153, 0]
click at [33, 287] on link "Atty Disc" at bounding box center [40, 292] width 41 height 23
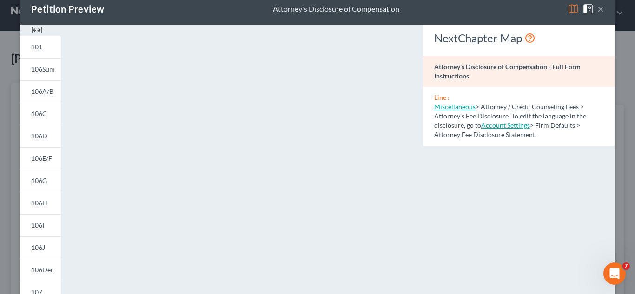
scroll to position [13, 0]
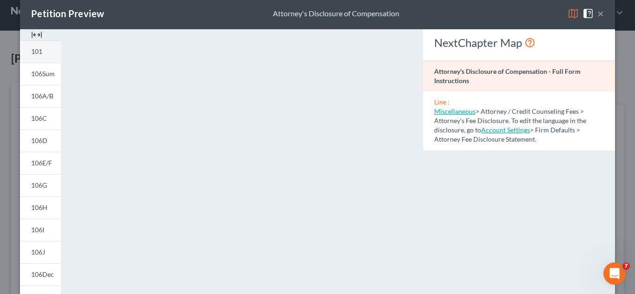
click at [31, 49] on span "101" at bounding box center [36, 51] width 11 height 8
